Goal: Transaction & Acquisition: Purchase product/service

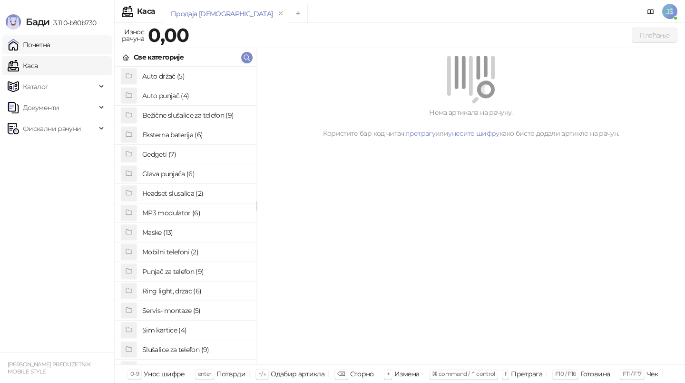
click at [50, 42] on link "Почетна" at bounding box center [29, 44] width 43 height 19
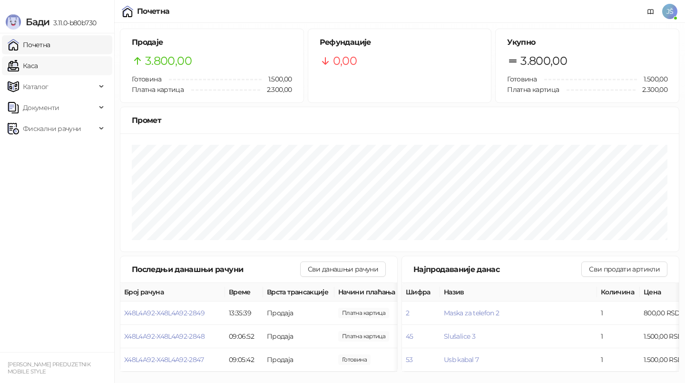
click at [38, 69] on link "Каса" at bounding box center [23, 65] width 30 height 19
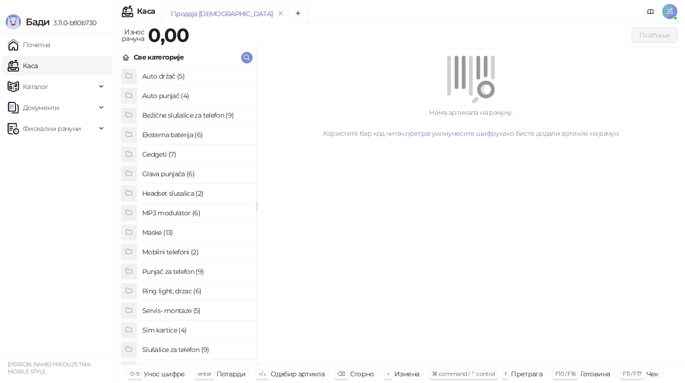
click at [166, 237] on h4 "Maske (13)" at bounding box center [195, 232] width 107 height 15
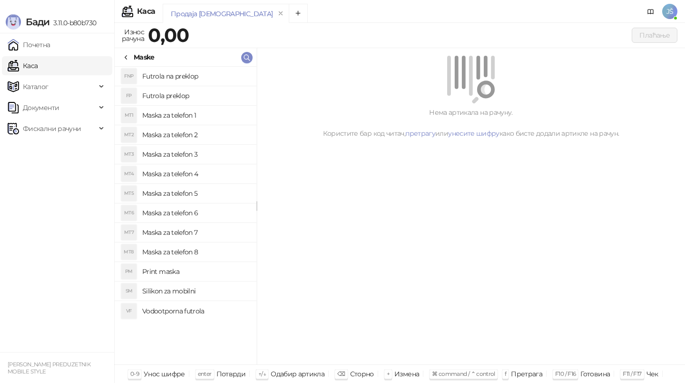
click at [185, 156] on h4 "Maska za telefon 3" at bounding box center [195, 154] width 107 height 15
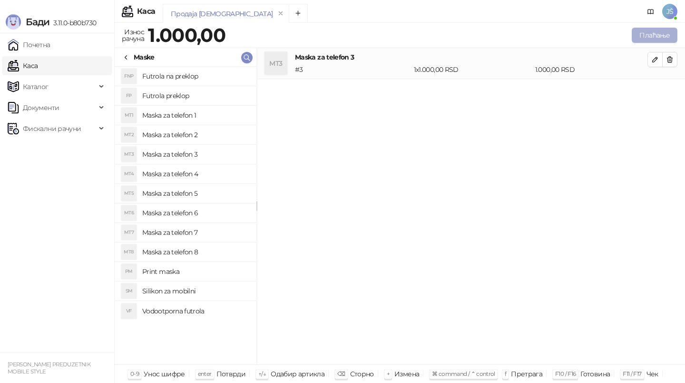
click at [651, 40] on button "Плаћање" at bounding box center [655, 35] width 46 height 15
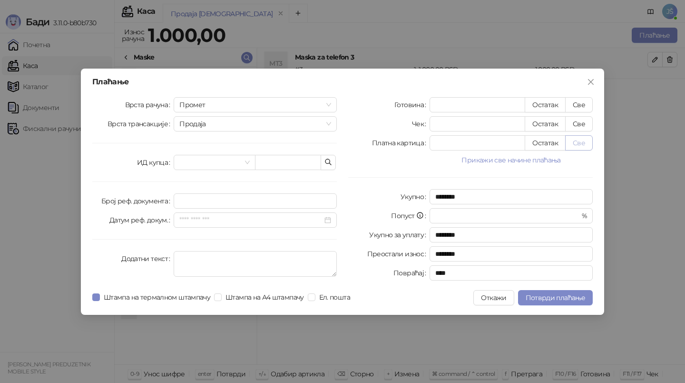
click at [580, 139] on button "Све" at bounding box center [580, 142] width 28 height 15
type input "****"
click at [578, 298] on span "Потврди плаћање" at bounding box center [556, 297] width 60 height 9
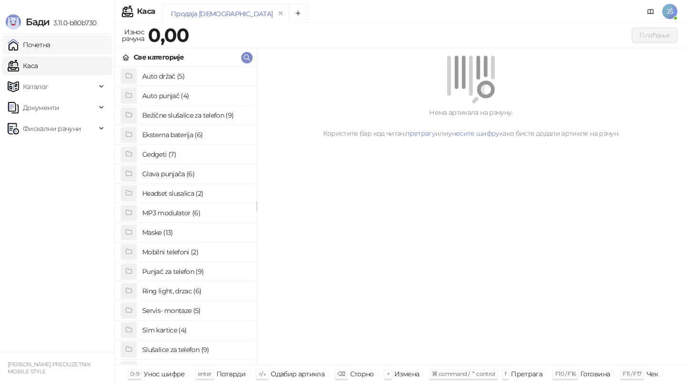
click at [50, 47] on link "Почетна" at bounding box center [29, 44] width 43 height 19
